Goal: Task Accomplishment & Management: Use online tool/utility

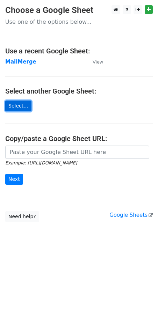
click at [21, 110] on link "Select..." at bounding box center [18, 106] width 26 height 11
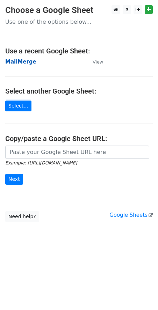
click at [24, 60] on strong "MailMerge" at bounding box center [20, 62] width 31 height 6
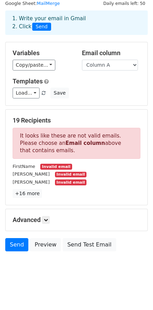
scroll to position [24, 0]
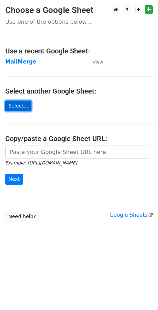
click at [23, 105] on link "Select..." at bounding box center [18, 106] width 26 height 11
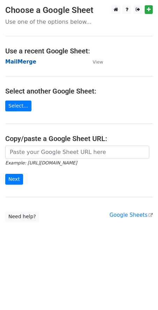
click at [22, 62] on strong "MailMerge" at bounding box center [20, 62] width 31 height 6
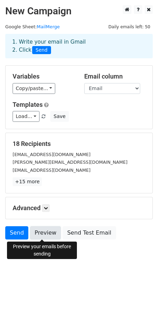
click at [40, 235] on link "Preview" at bounding box center [45, 232] width 31 height 13
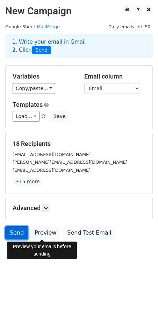
click at [17, 235] on link "Send" at bounding box center [16, 232] width 23 height 13
